Goal: Task Accomplishment & Management: Use online tool/utility

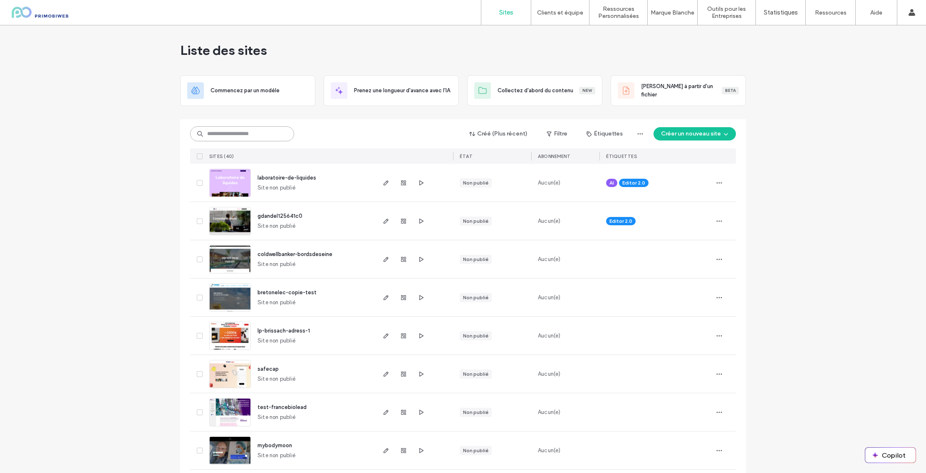
click at [240, 130] on input at bounding box center [242, 133] width 104 height 15
type input "******"
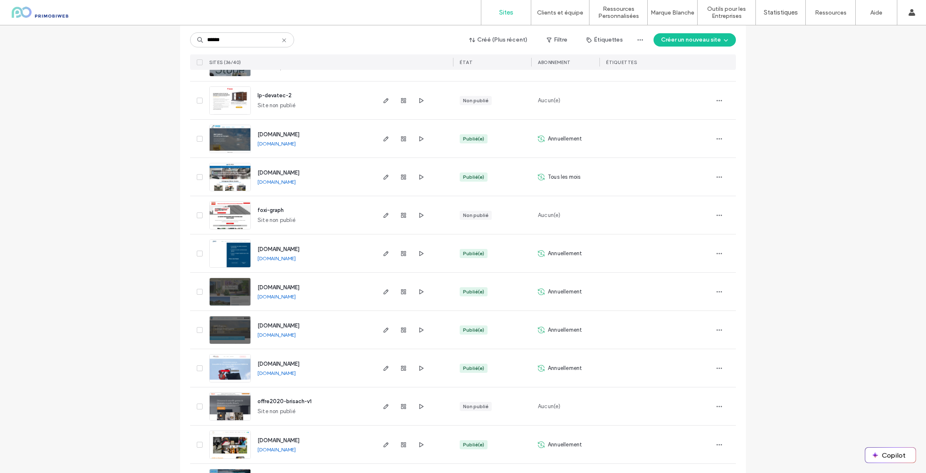
scroll to position [1077, 0]
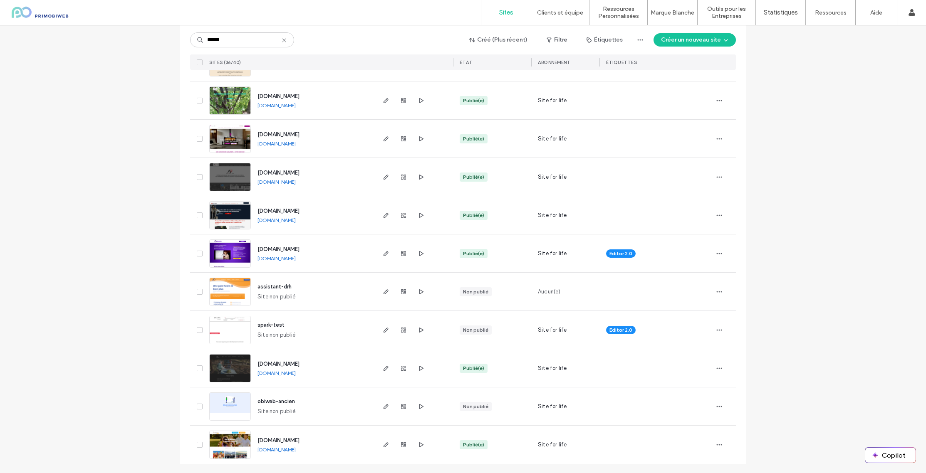
click at [242, 247] on img at bounding box center [230, 268] width 41 height 57
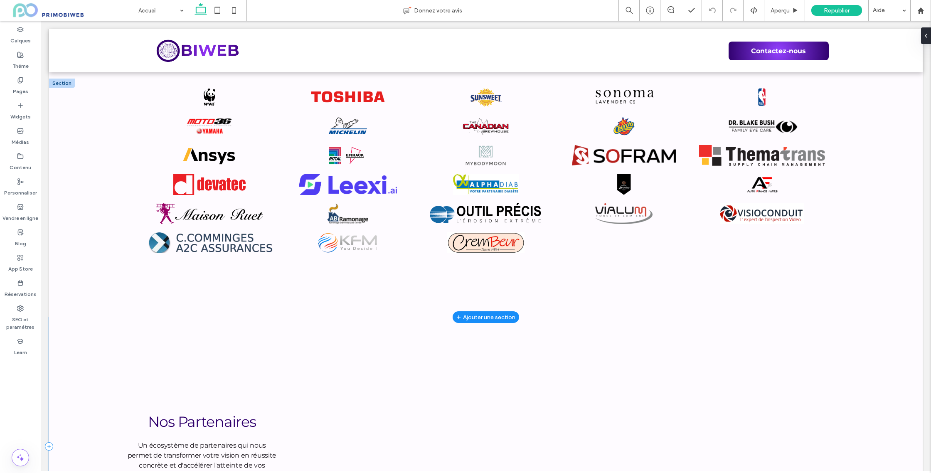
scroll to position [2777, 0]
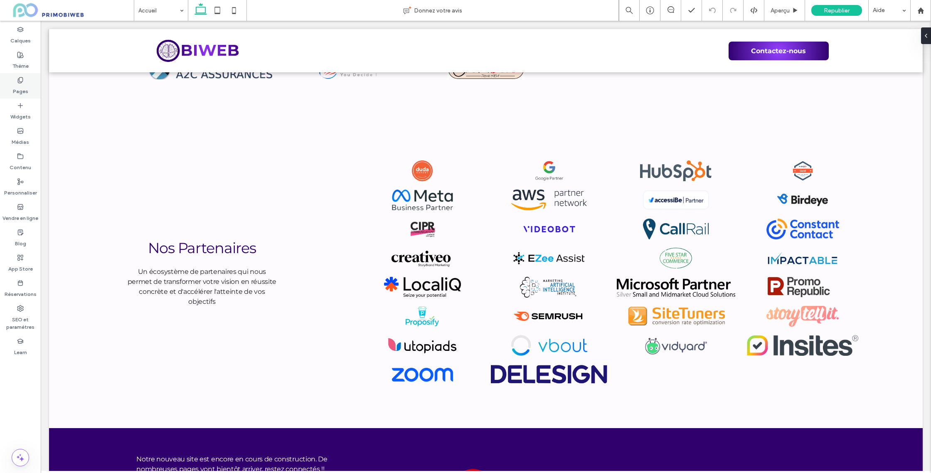
click at [30, 89] on div "Pages" at bounding box center [20, 85] width 41 height 25
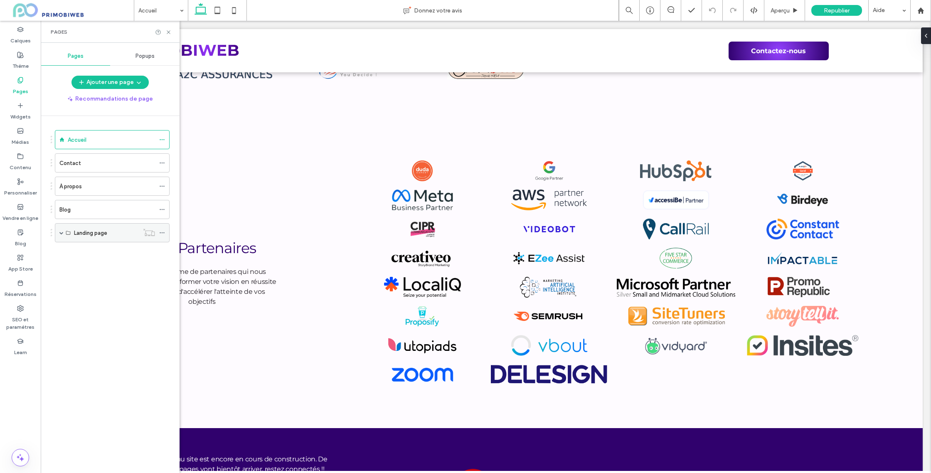
click at [61, 231] on span at bounding box center [61, 233] width 4 height 4
click at [101, 253] on label "Outil d'analyse de pitch" at bounding box center [104, 252] width 60 height 15
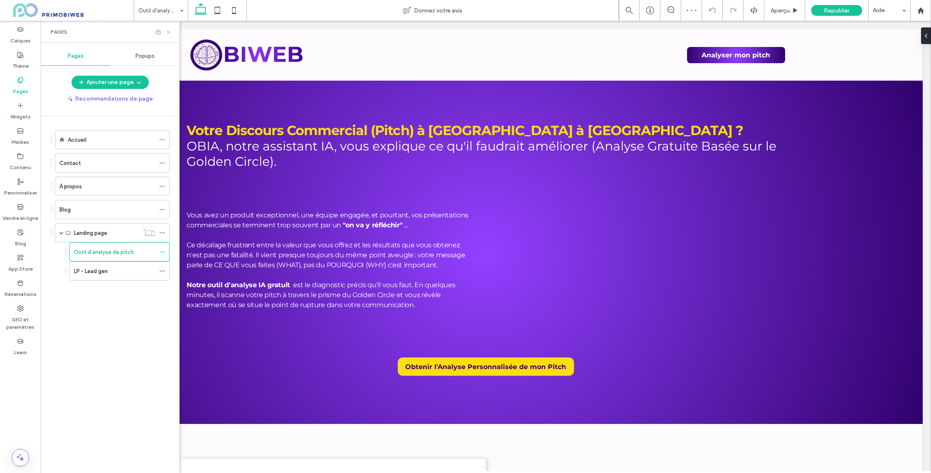
click at [171, 29] on icon at bounding box center [168, 32] width 6 height 6
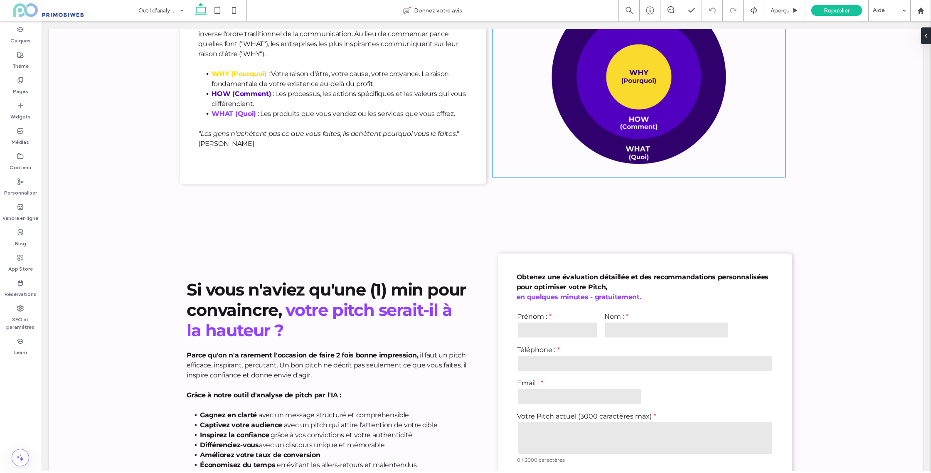
scroll to position [600, 0]
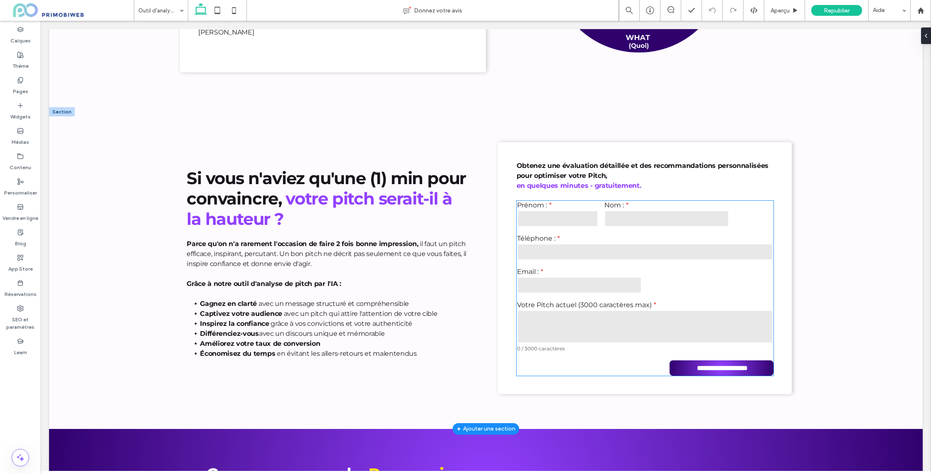
click at [620, 216] on input "text" at bounding box center [667, 218] width 125 height 17
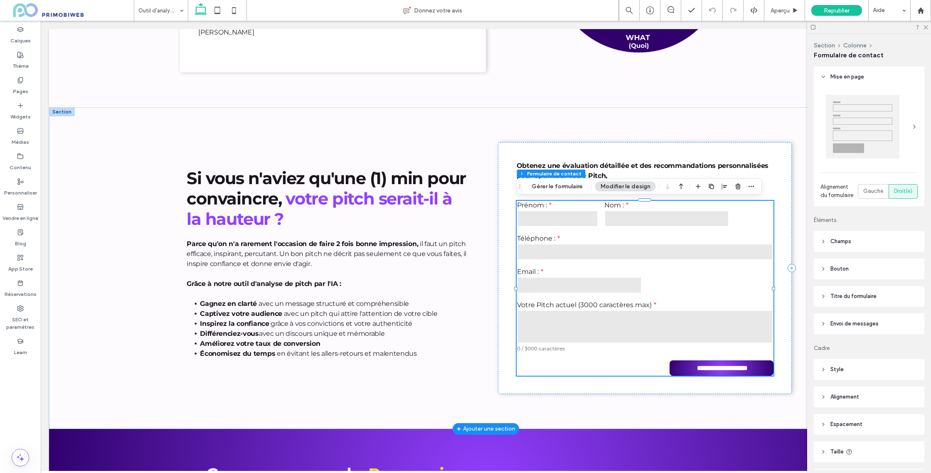
type input "*"
type input "***"
click at [574, 189] on button "Gérer le formulaire" at bounding box center [557, 187] width 62 height 10
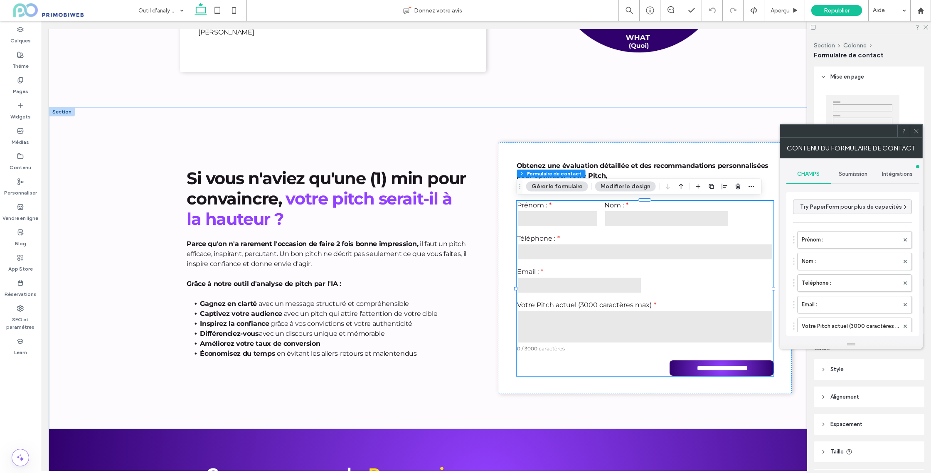
click at [916, 129] on icon at bounding box center [916, 131] width 6 height 6
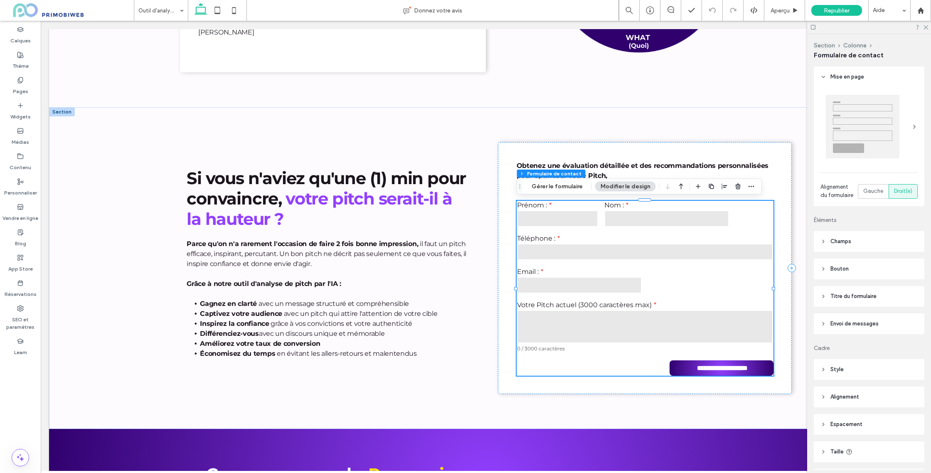
click at [613, 188] on button "Modifier le design" at bounding box center [625, 187] width 61 height 10
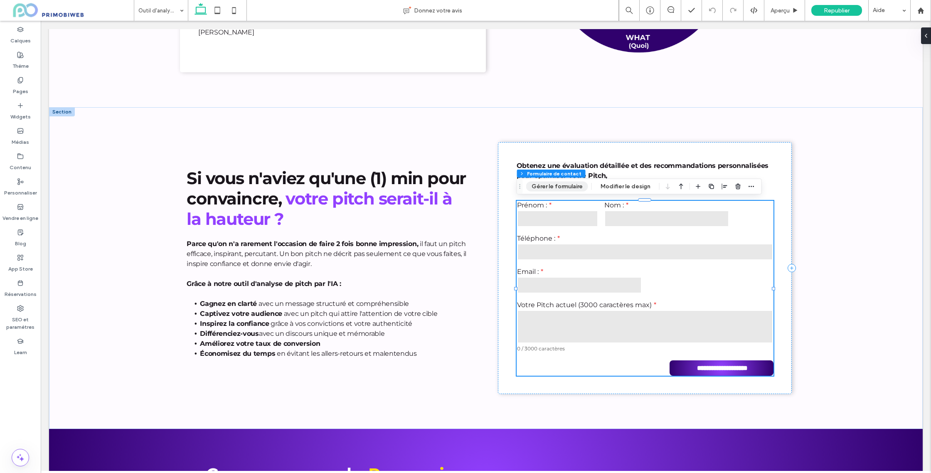
click at [569, 187] on button "Gérer le formulaire" at bounding box center [557, 187] width 62 height 10
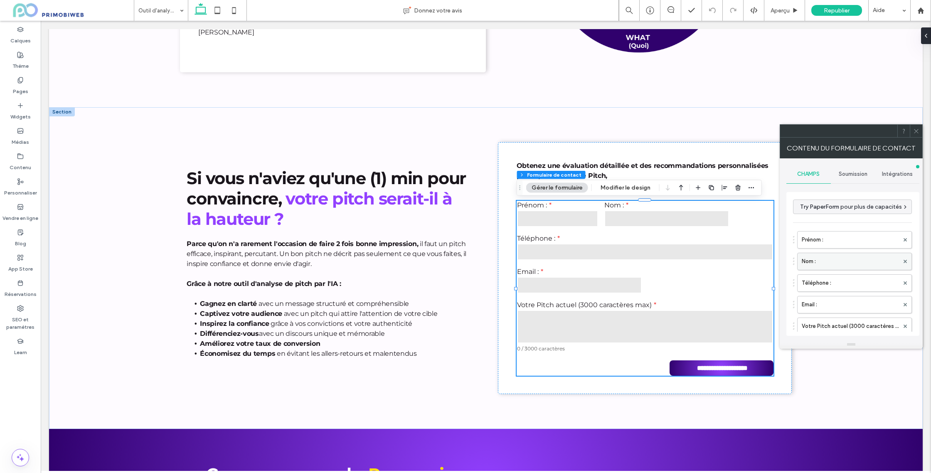
scroll to position [597, 0]
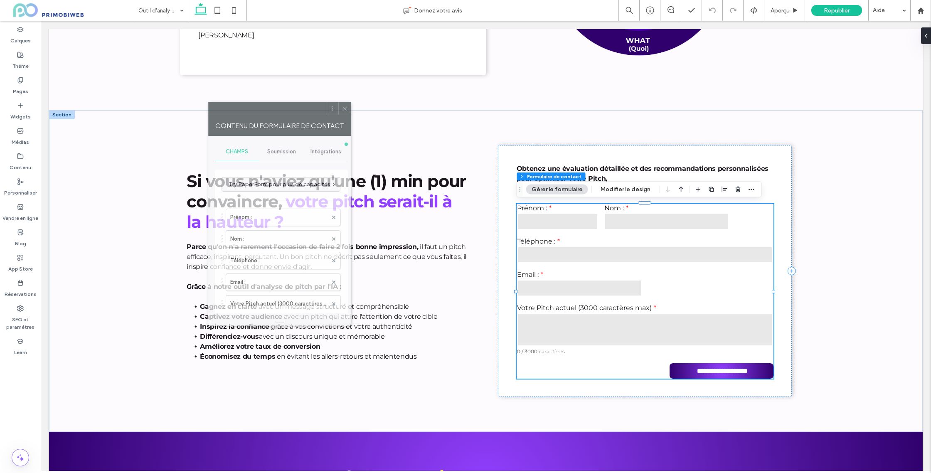
drag, startPoint x: 858, startPoint y: 131, endPoint x: 286, endPoint y: 108, distance: 572.2
click at [286, 108] on div at bounding box center [267, 108] width 117 height 12
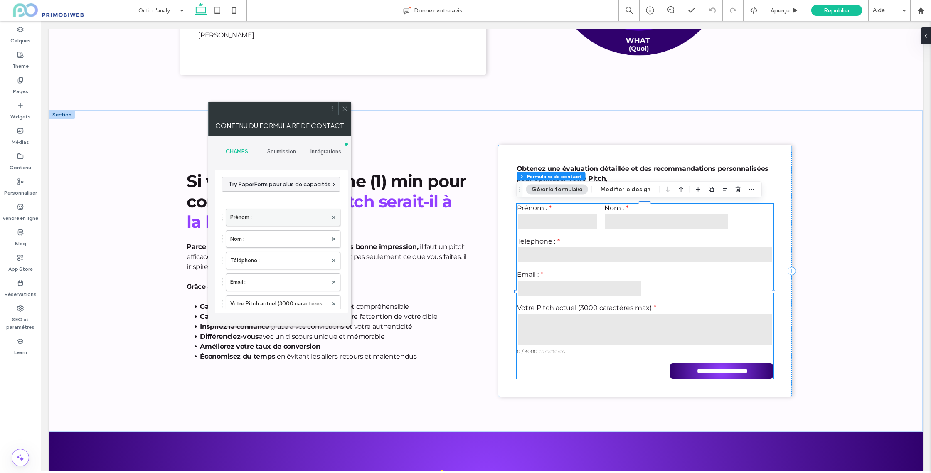
click at [264, 217] on label "Prénom :" at bounding box center [278, 217] width 97 height 17
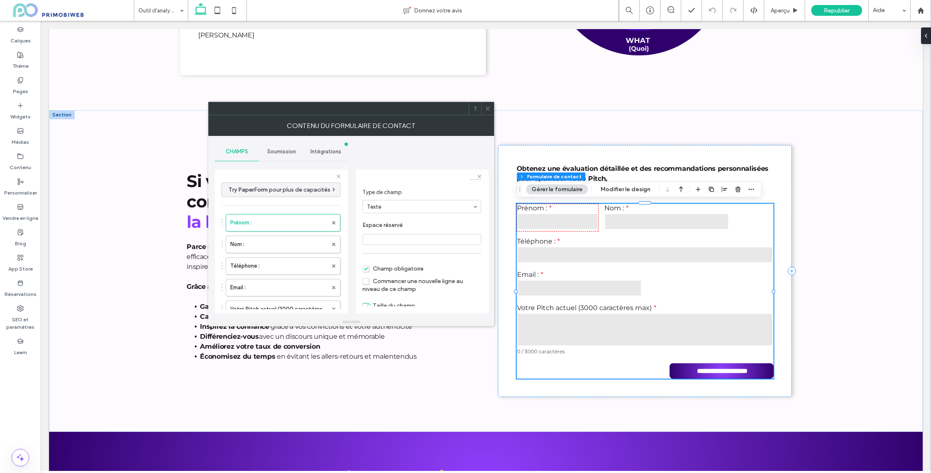
scroll to position [62, 0]
click at [380, 296] on input "range" at bounding box center [381, 296] width 37 height 1
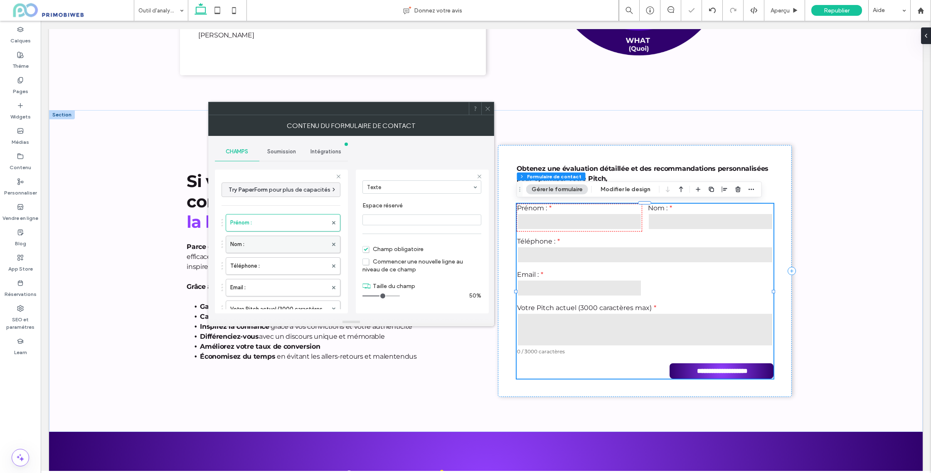
click at [277, 253] on label "Nom :" at bounding box center [278, 244] width 97 height 17
click at [284, 224] on label "Prénom :" at bounding box center [278, 223] width 97 height 17
click at [284, 244] on label "Nom :" at bounding box center [278, 244] width 97 height 17
click at [277, 271] on label "Téléphone :" at bounding box center [278, 266] width 97 height 17
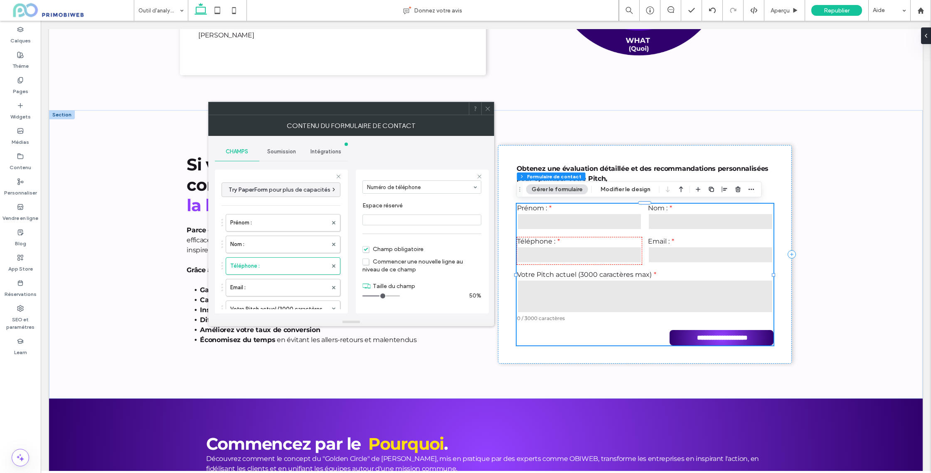
drag, startPoint x: 398, startPoint y: 296, endPoint x: 380, endPoint y: 296, distance: 18.3
click at [380, 296] on input "range" at bounding box center [381, 296] width 37 height 1
click at [262, 287] on label "Email :" at bounding box center [278, 287] width 97 height 17
click at [289, 260] on label "Votre Pitch actuel (3000 caractères max)" at bounding box center [278, 253] width 97 height 17
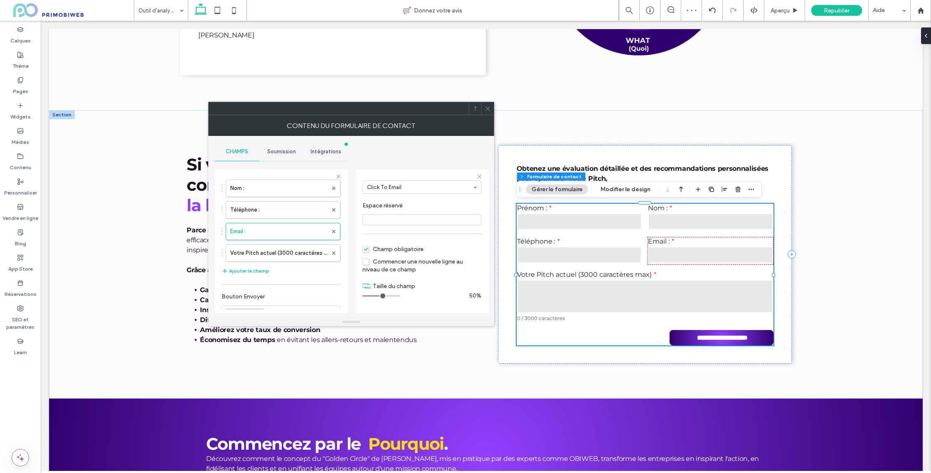
type input "**"
click at [485, 107] on icon at bounding box center [488, 109] width 6 height 6
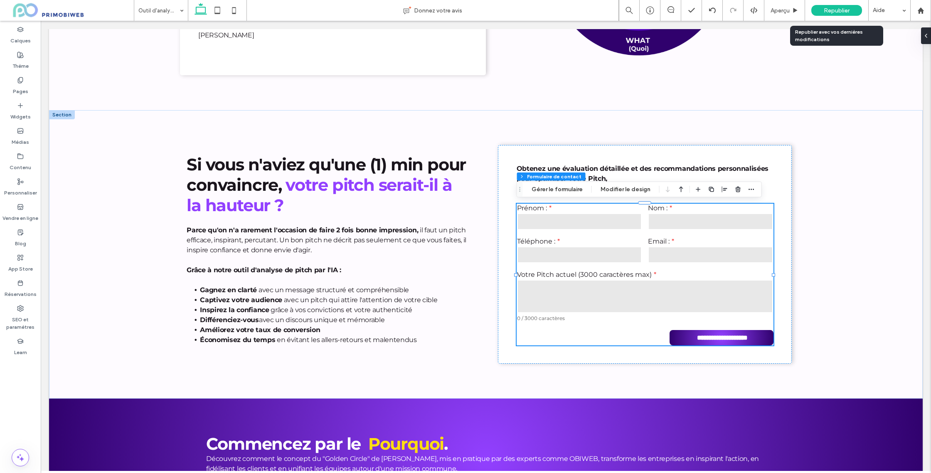
click at [830, 10] on span "Republier" at bounding box center [837, 10] width 26 height 7
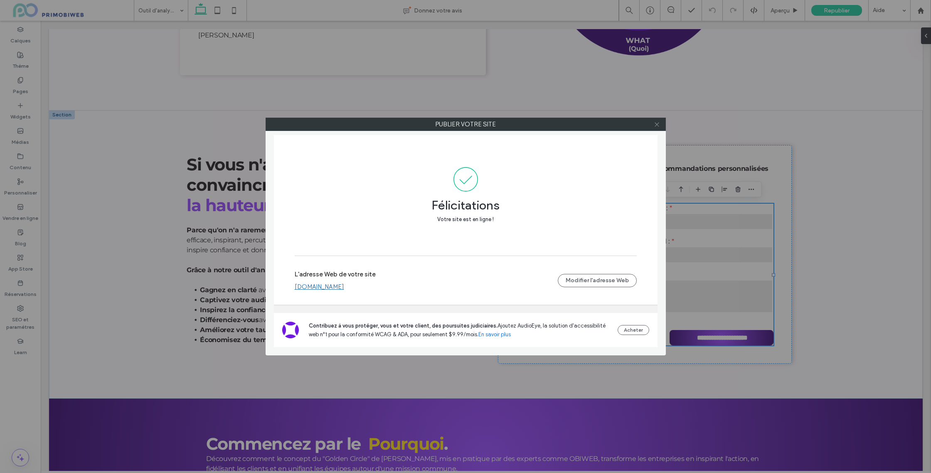
click at [658, 124] on icon at bounding box center [657, 124] width 6 height 6
